Goal: Information Seeking & Learning: Learn about a topic

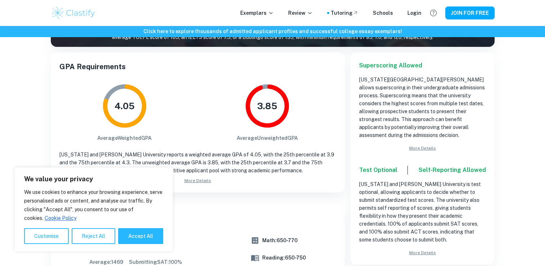
scroll to position [116, 0]
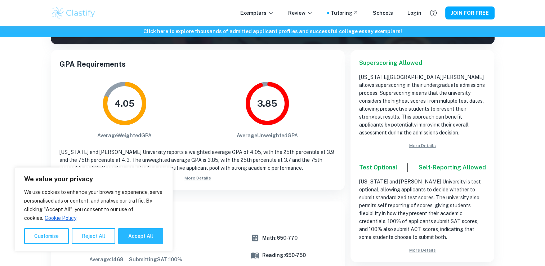
click at [189, 178] on link "More Details" at bounding box center [197, 178] width 277 height 6
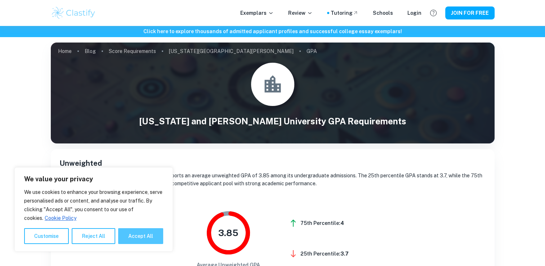
click at [137, 233] on button "Accept All" at bounding box center [140, 236] width 45 height 16
checkbox input "true"
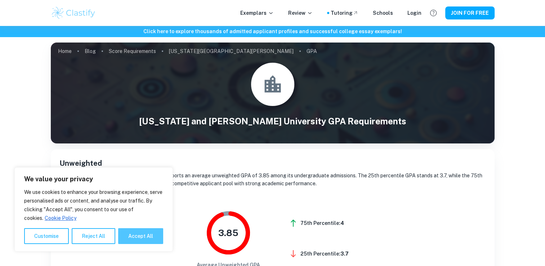
checkbox input "true"
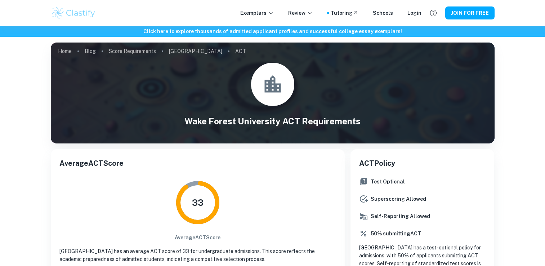
scroll to position [115, 0]
